Goal: Task Accomplishment & Management: Manage account settings

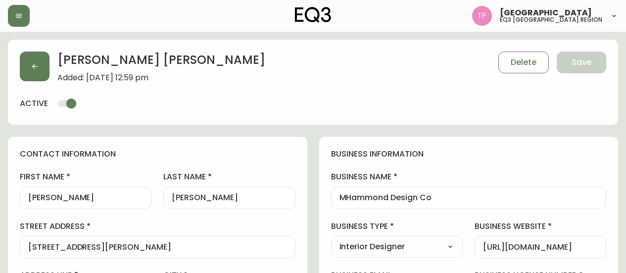
select select "MB"
select select "CA"
select select "CA_EN"
select select "Social Media"
select select "Interior Designer"
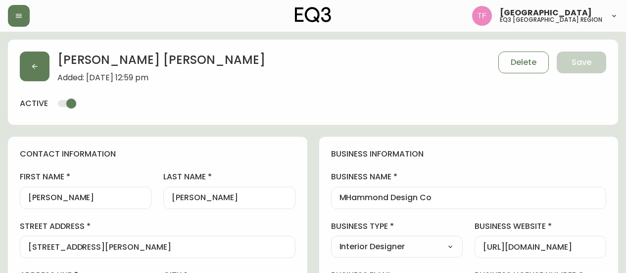
select select "cjw10z96p003c6gs0ds8faz1n"
select select "false"
click at [28, 62] on button "button" at bounding box center [35, 66] width 30 height 30
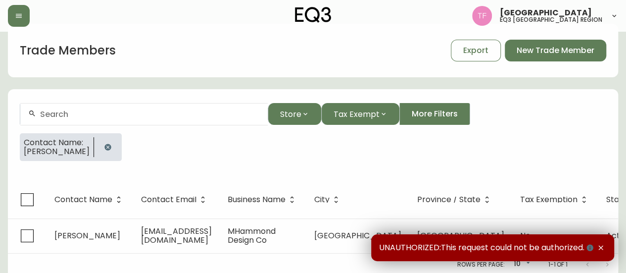
scroll to position [25, 0]
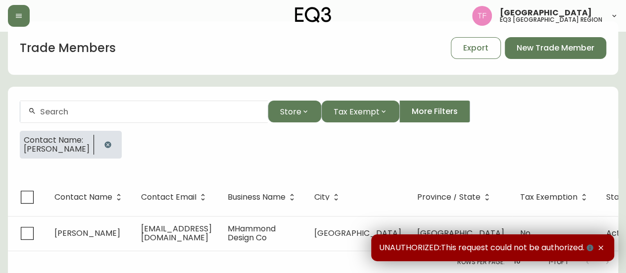
drag, startPoint x: 124, startPoint y: 134, endPoint x: 173, endPoint y: 139, distance: 49.2
click at [112, 140] on icon "button" at bounding box center [108, 144] width 8 height 8
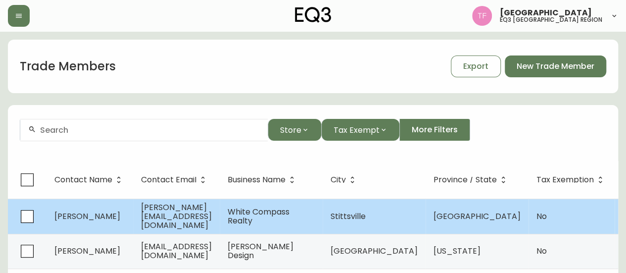
click at [210, 212] on span "[PERSON_NAME][EMAIL_ADDRESS][DOMAIN_NAME]" at bounding box center [176, 215] width 71 height 29
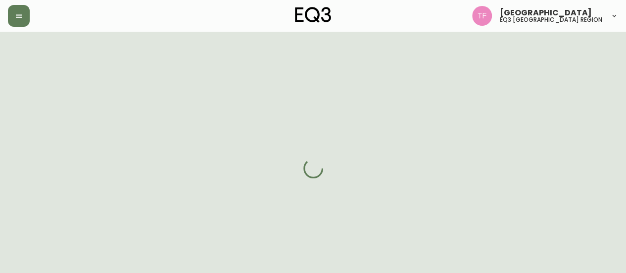
select select "ON"
select select "CA"
select select "CA_EN"
select select "Other"
select select "Real Estate Agent"
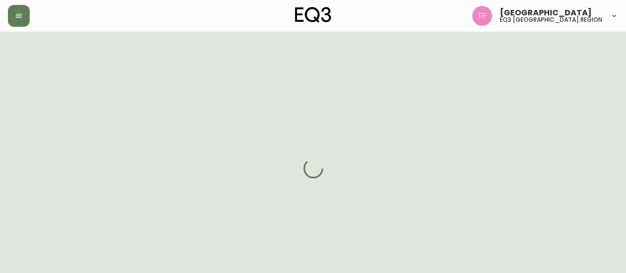
select select "cjw10z96r006i6gs06enveott"
select select "false"
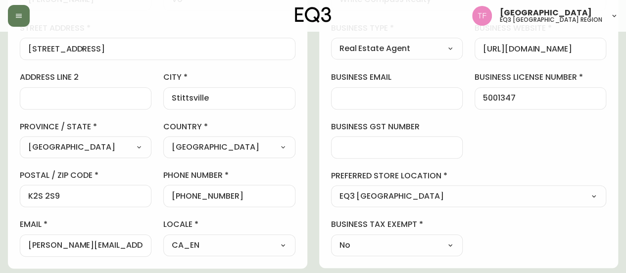
scroll to position [297, 0]
